Goal: Task Accomplishment & Management: Complete application form

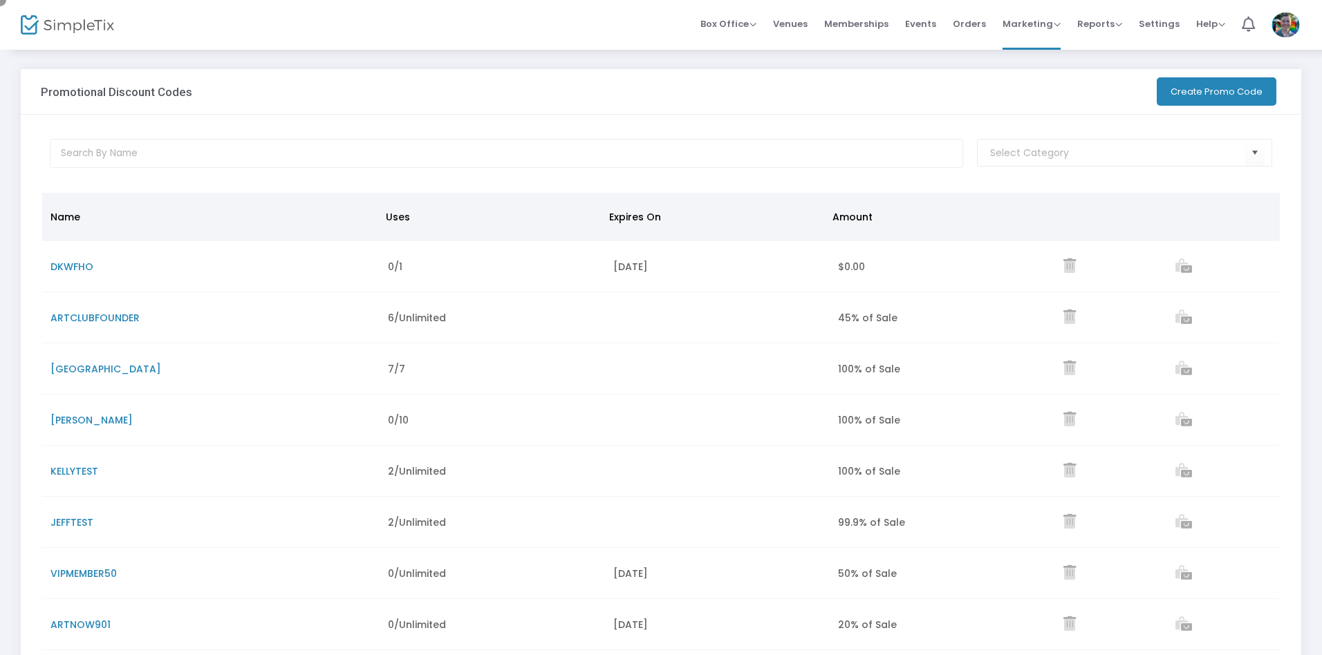
click at [1215, 91] on button "Create Promo Code" at bounding box center [1217, 91] width 120 height 28
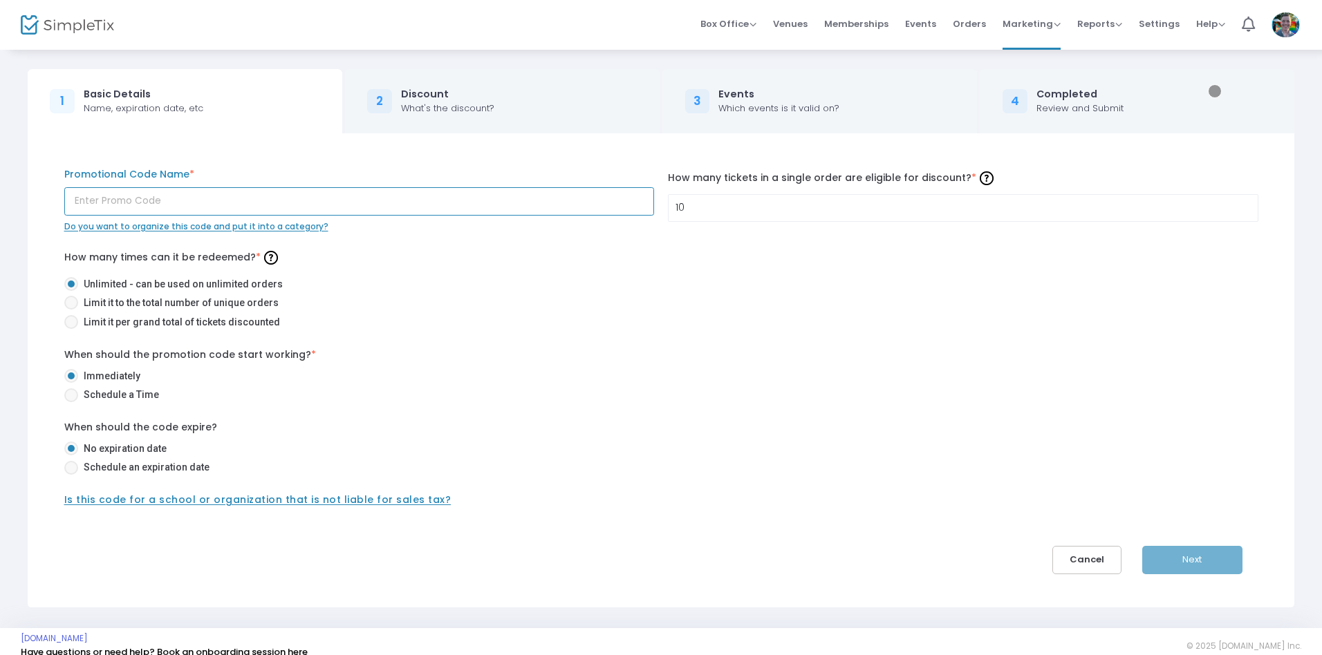
click at [359, 201] on input "text" at bounding box center [359, 201] width 590 height 28
type input "m4g40p"
click at [71, 322] on span at bounding box center [71, 322] width 0 height 0
click at [71, 329] on input "Limit it per grand total of tickets discounted" at bounding box center [71, 329] width 1 height 1
radio input "true"
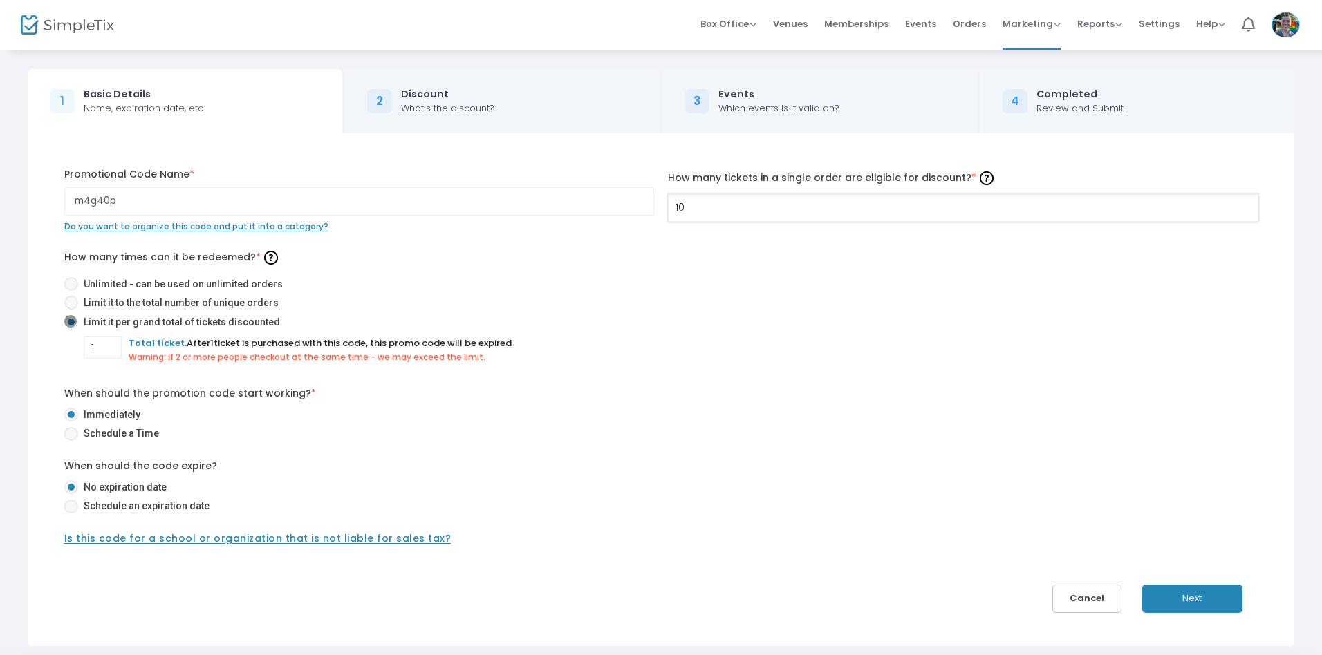
click at [962, 207] on input "10" at bounding box center [963, 208] width 589 height 26
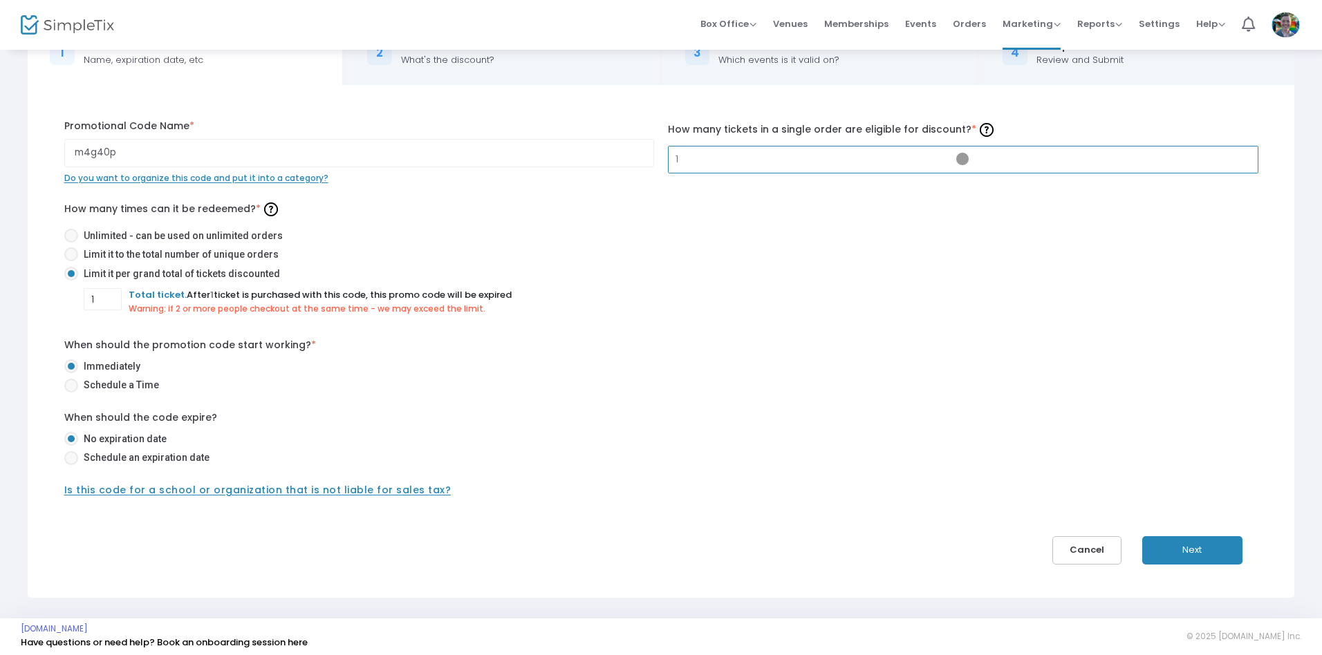
scroll to position [53, 0]
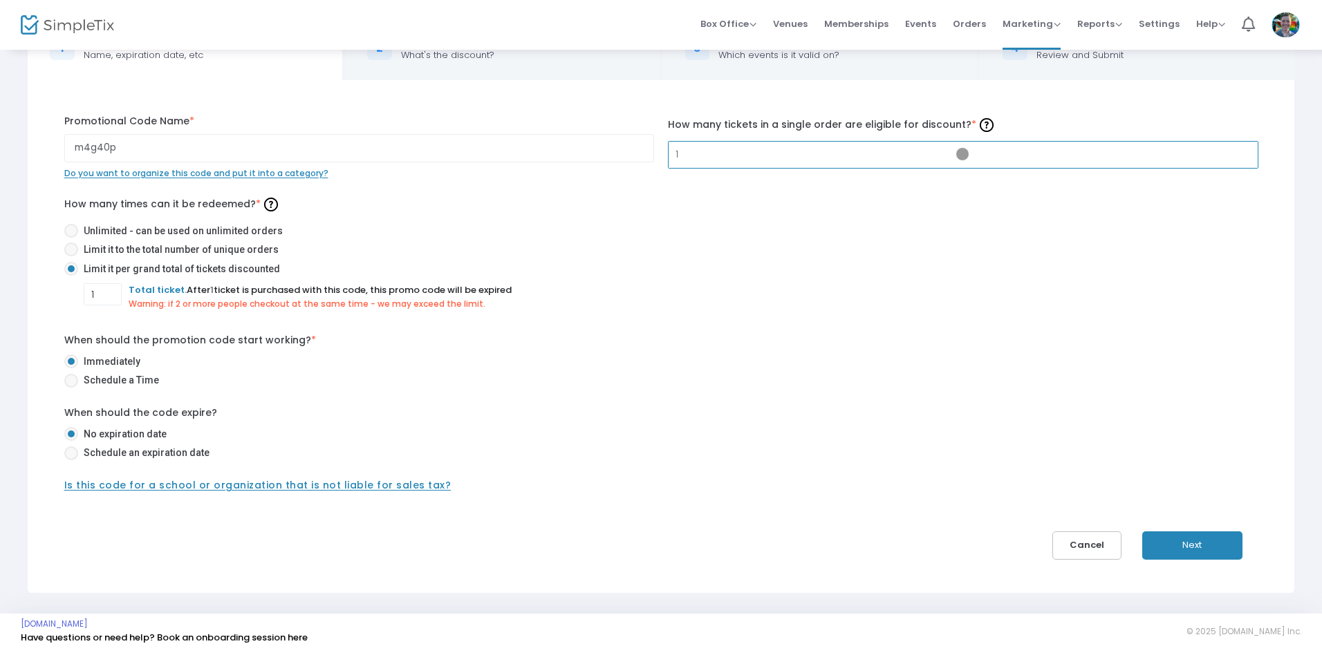
type input "1"
click at [71, 454] on span at bounding box center [71, 454] width 0 height 0
click at [71, 460] on input "Schedule an expiration date" at bounding box center [71, 460] width 1 height 1
radio input "true"
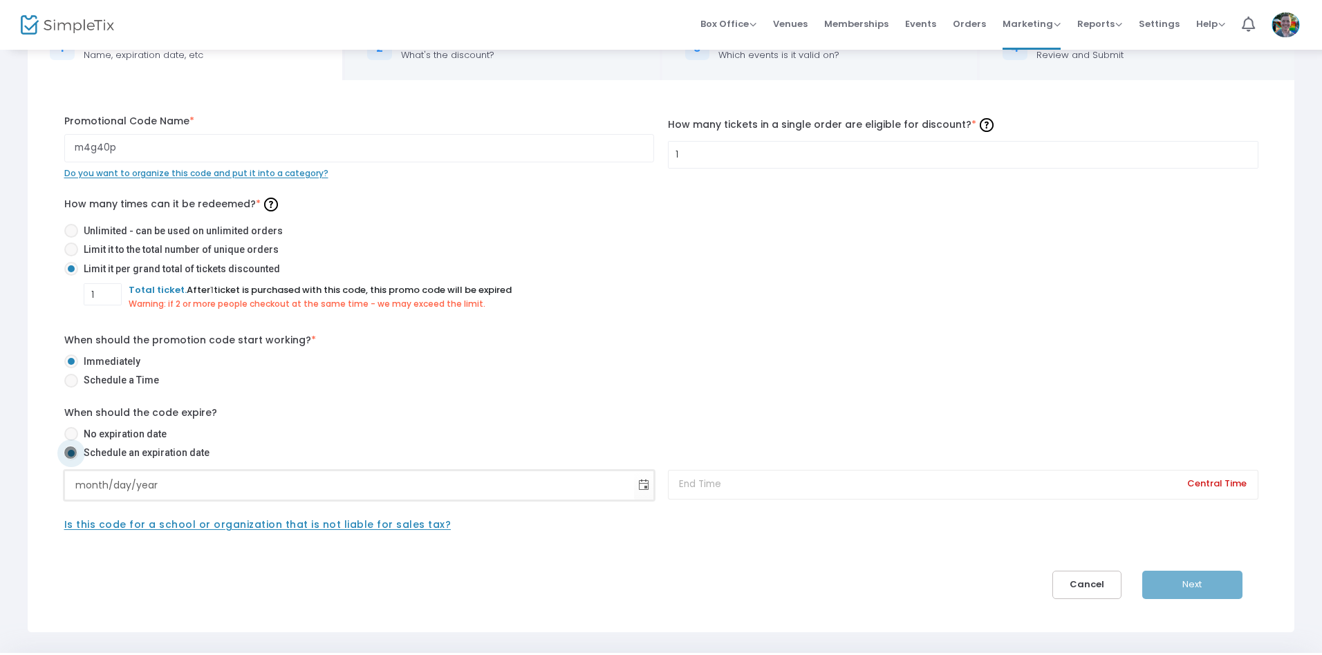
click at [349, 485] on input "month/day/year" at bounding box center [350, 486] width 570 height 28
type input "[DATE]"
click at [962, 485] on input at bounding box center [963, 485] width 590 height 30
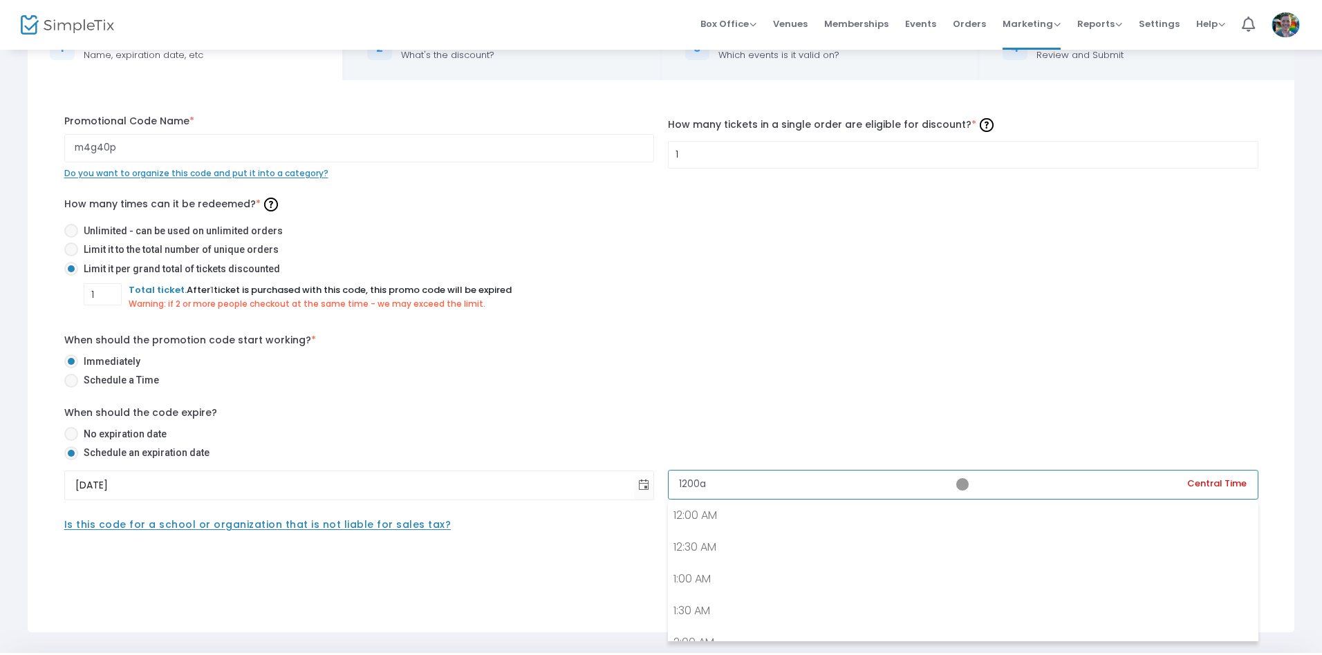
type input "1200am"
